Goal: Check status: Verify the current state of an ongoing process or item

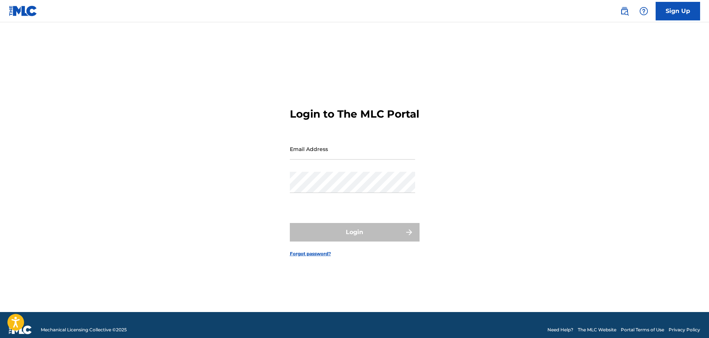
type input "[EMAIL_ADDRESS][DOMAIN_NAME]"
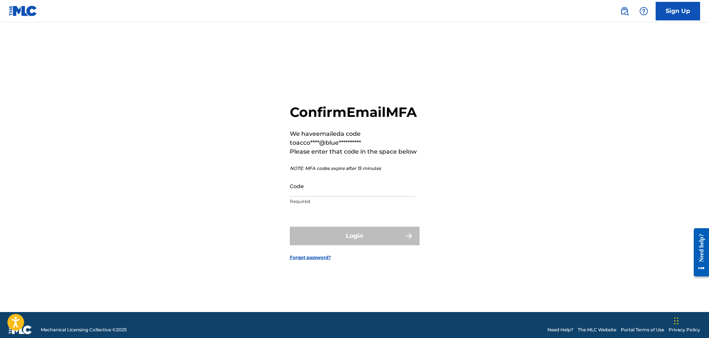
click at [312, 196] on input "Code" at bounding box center [352, 185] width 125 height 21
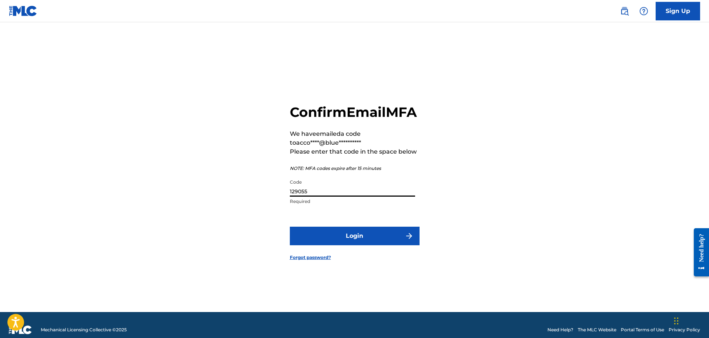
type input "129055"
click at [353, 245] on button "Login" at bounding box center [355, 235] width 130 height 19
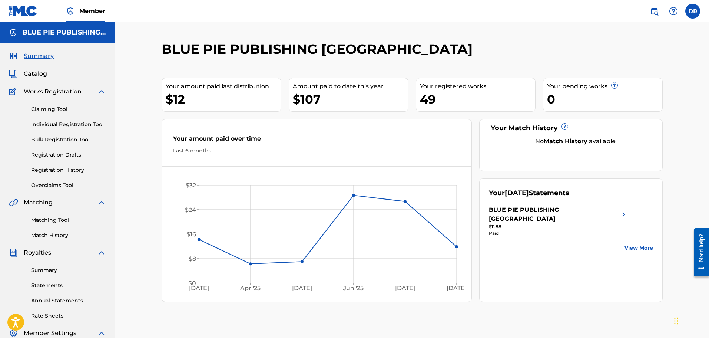
click at [55, 171] on link "Registration History" at bounding box center [68, 170] width 75 height 8
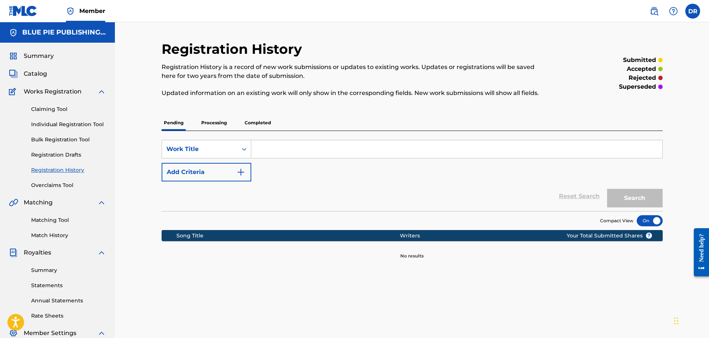
click at [222, 124] on p "Processing" at bounding box center [214, 123] width 30 height 16
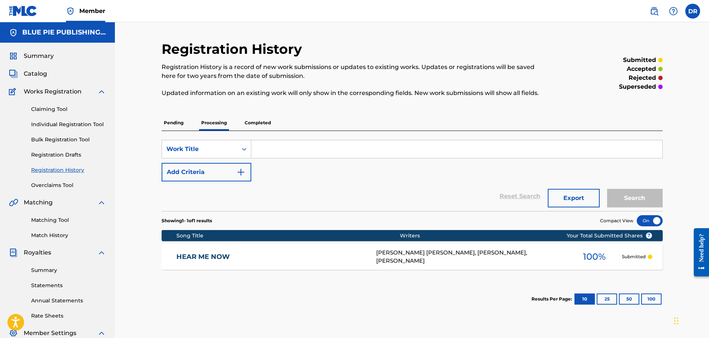
click at [261, 122] on p "Completed" at bounding box center [257, 123] width 31 height 16
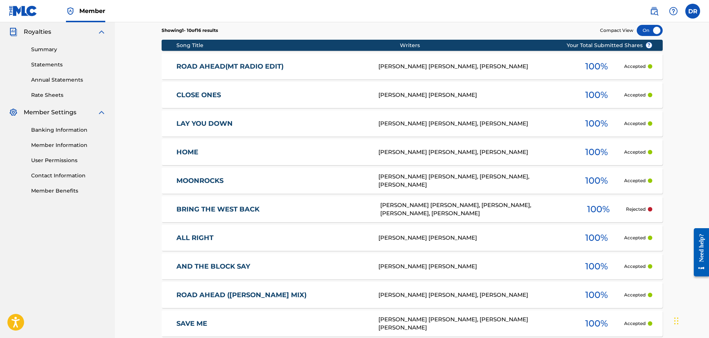
scroll to position [222, 0]
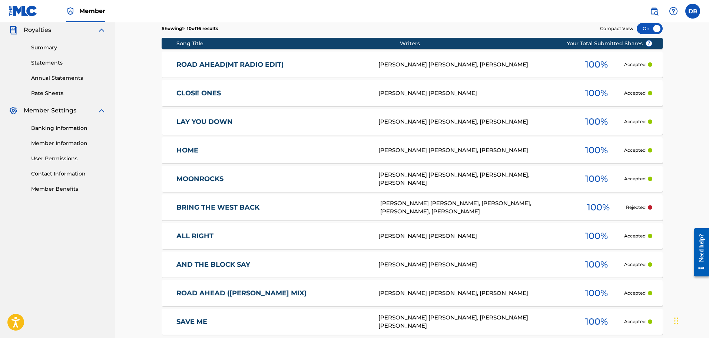
click at [441, 206] on div "[PERSON_NAME] [PERSON_NAME], [PERSON_NAME], [PERSON_NAME], [PERSON_NAME]" at bounding box center [475, 207] width 190 height 17
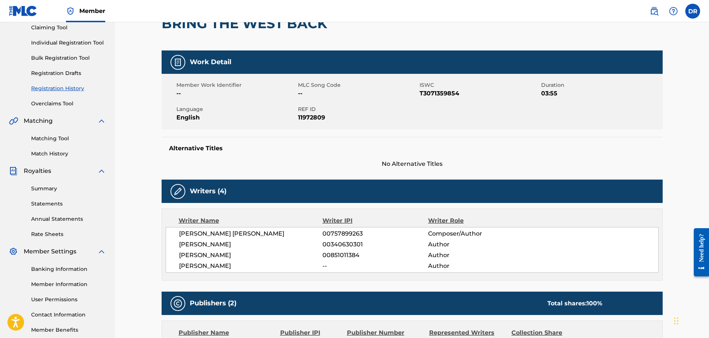
scroll to position [79, 0]
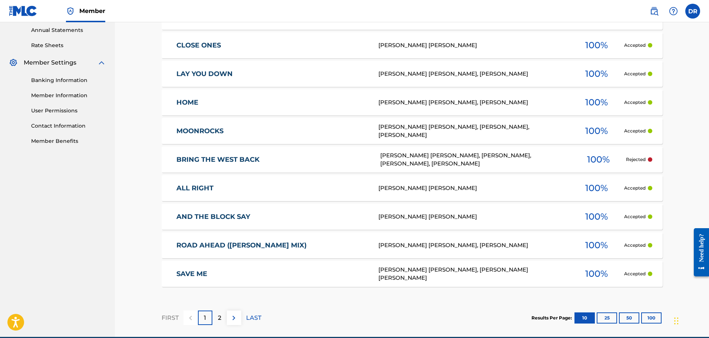
scroll to position [305, 0]
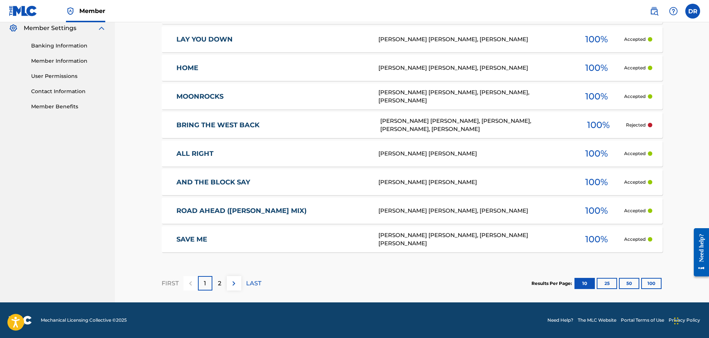
click at [607, 283] on button "25" at bounding box center [607, 283] width 20 height 11
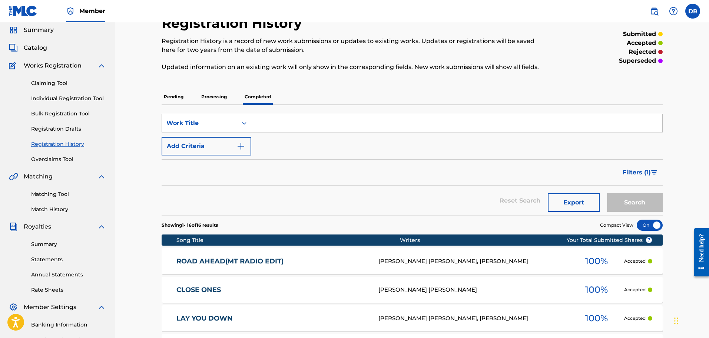
scroll to position [0, 0]
